Goal: Task Accomplishment & Management: Use online tool/utility

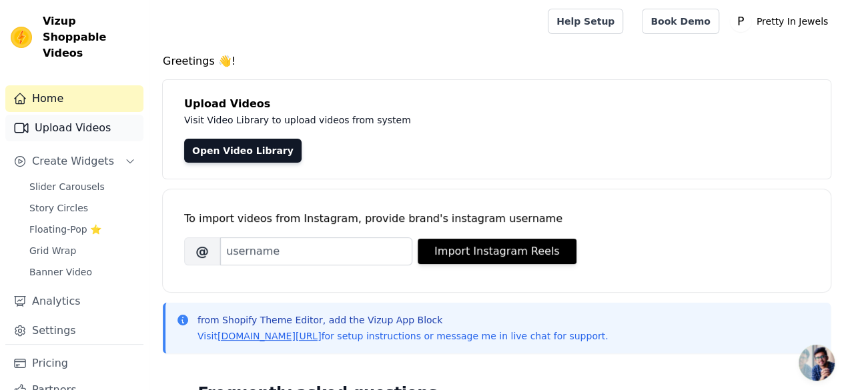
click at [63, 115] on link "Upload Videos" at bounding box center [74, 128] width 138 height 27
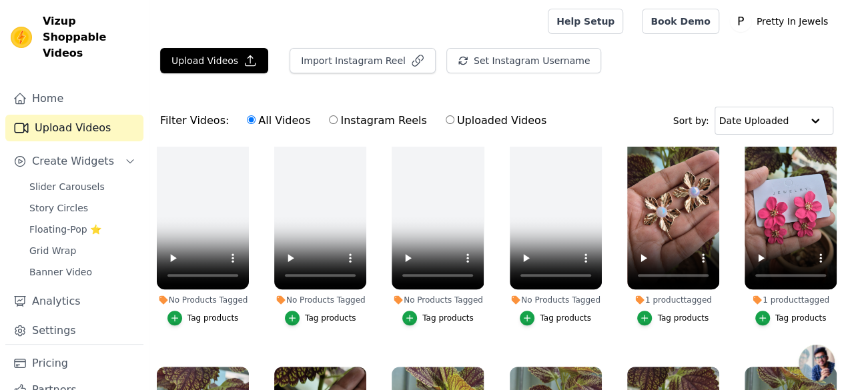
scroll to position [252, 0]
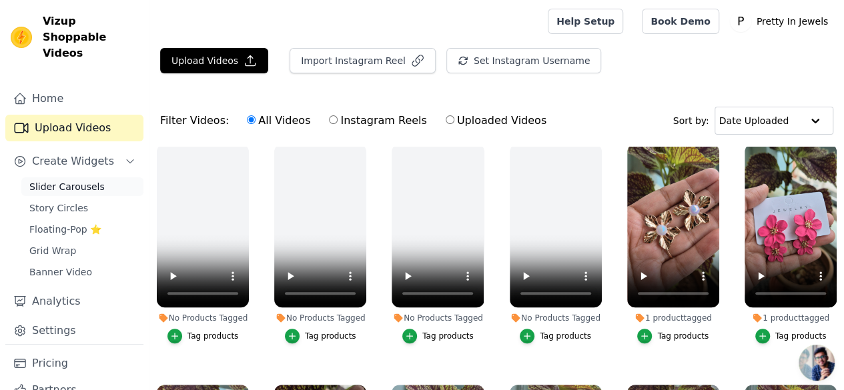
click at [76, 180] on span "Slider Carousels" at bounding box center [66, 186] width 75 height 13
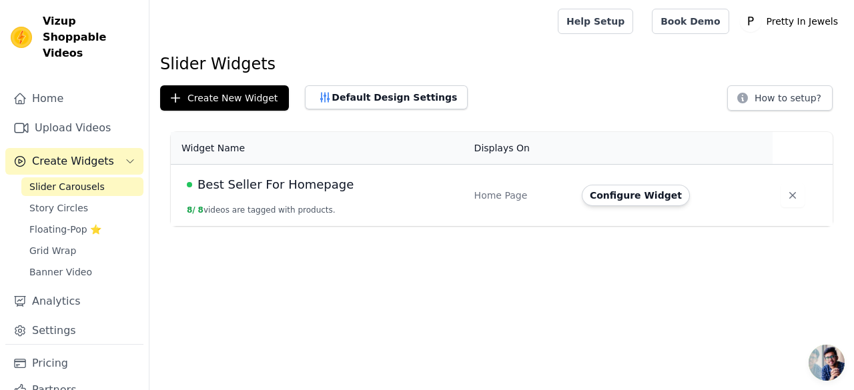
click at [308, 187] on span "Best Seller For Homepage" at bounding box center [275, 184] width 156 height 19
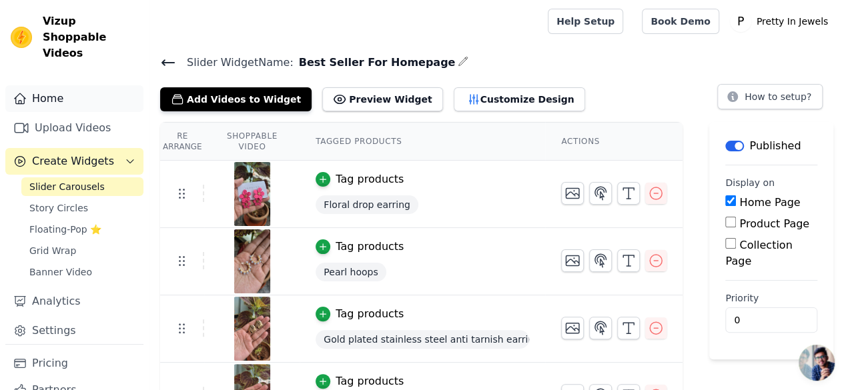
click at [45, 85] on link "Home" at bounding box center [74, 98] width 138 height 27
